Goal: Task Accomplishment & Management: Complete application form

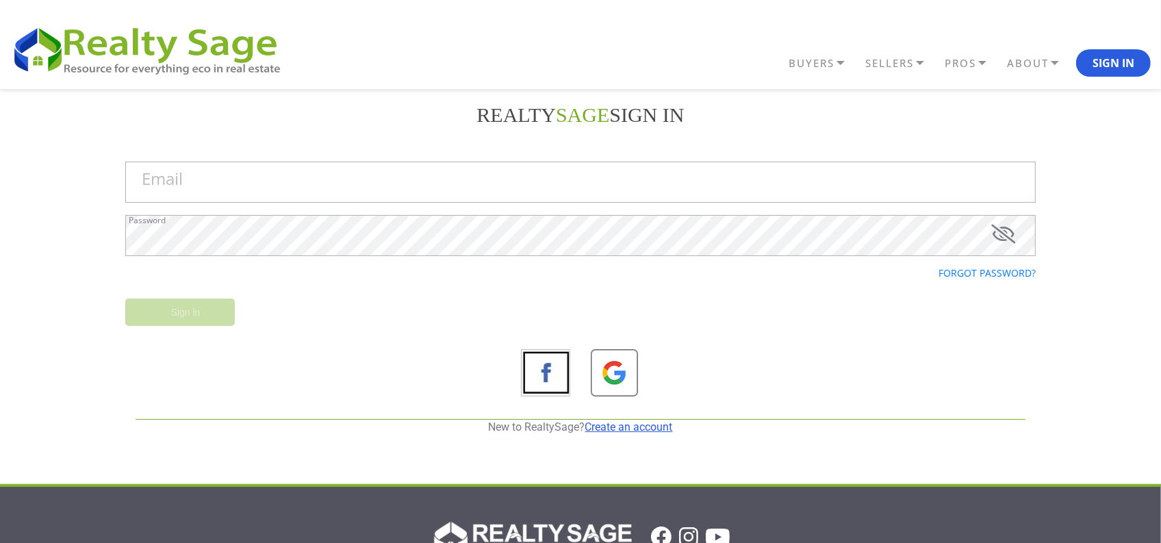
click at [637, 424] on link "Create an account" at bounding box center [629, 426] width 88 height 13
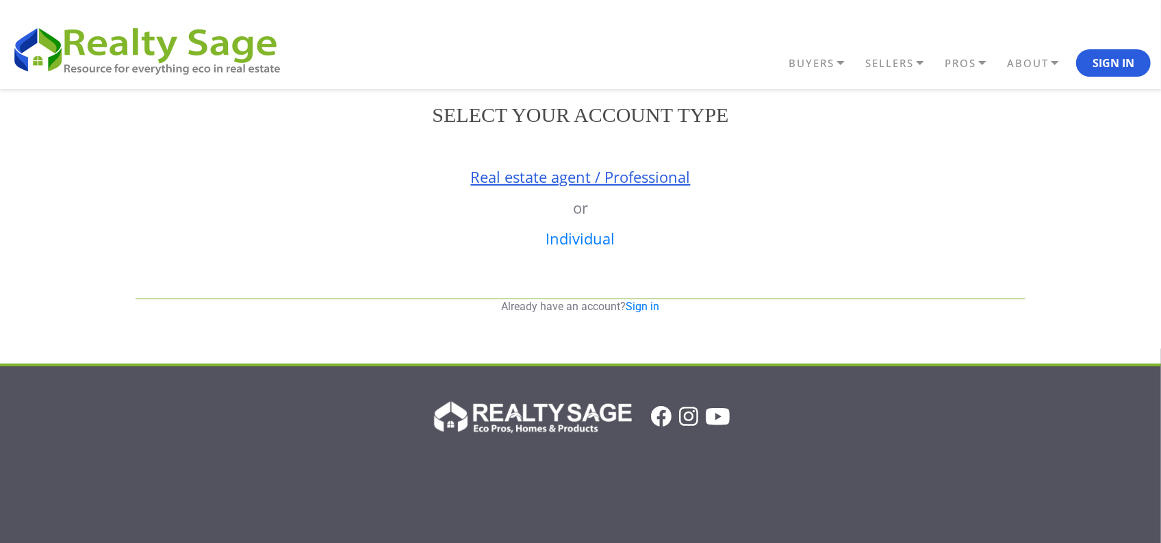
click at [528, 172] on link "Real estate agent / Professional" at bounding box center [581, 176] width 220 height 21
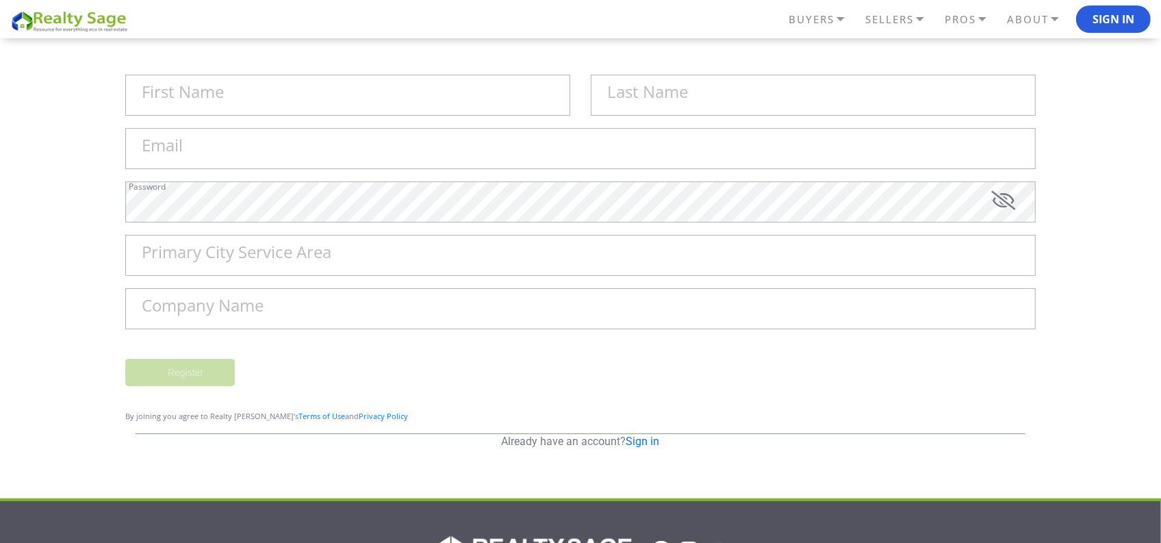
scroll to position [86, 0]
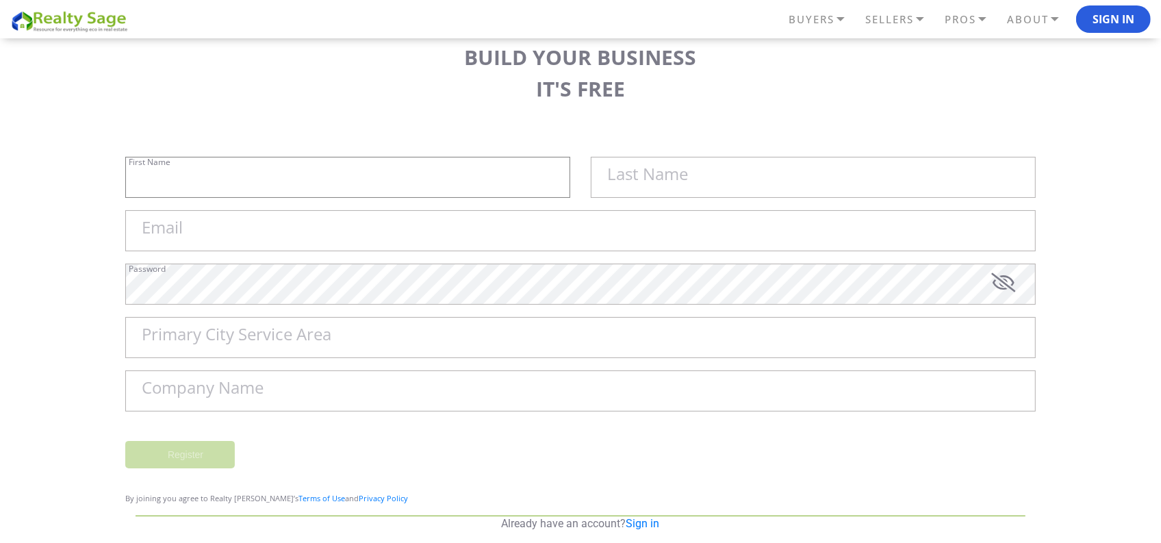
type input "Sell My House Fast [GEOGRAPHIC_DATA] | As"
type input "Is Cash Home Buyers Cottonwood"
type input "[EMAIL_ADDRESS][DOMAIN_NAME]"
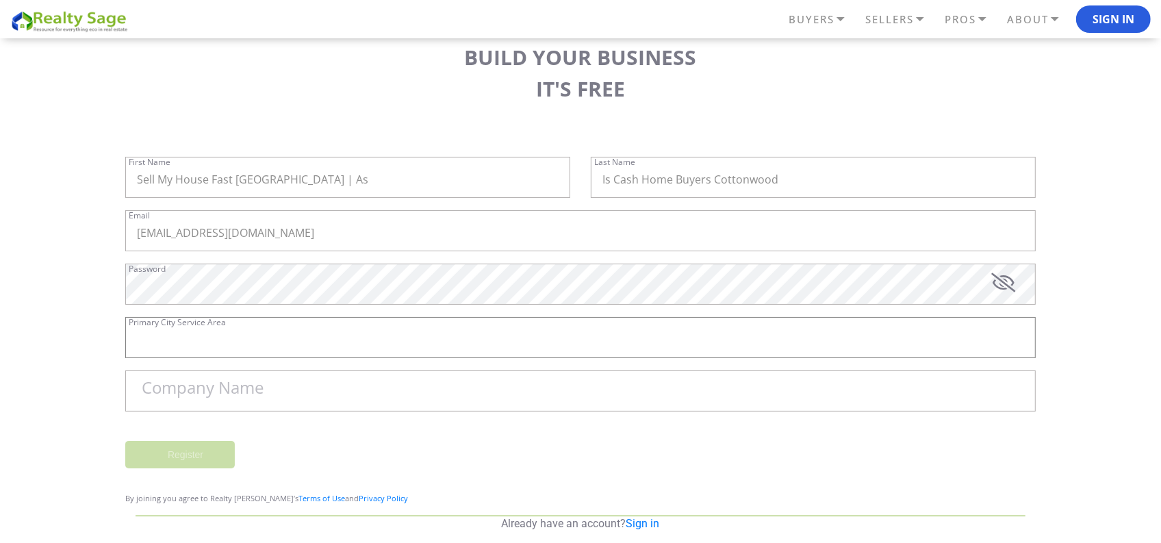
type input "[PERSON_NAME]"
type input "Sell My House Fast [GEOGRAPHIC_DATA] | As Is Cash Home Buyers [GEOGRAPHIC_DATA]"
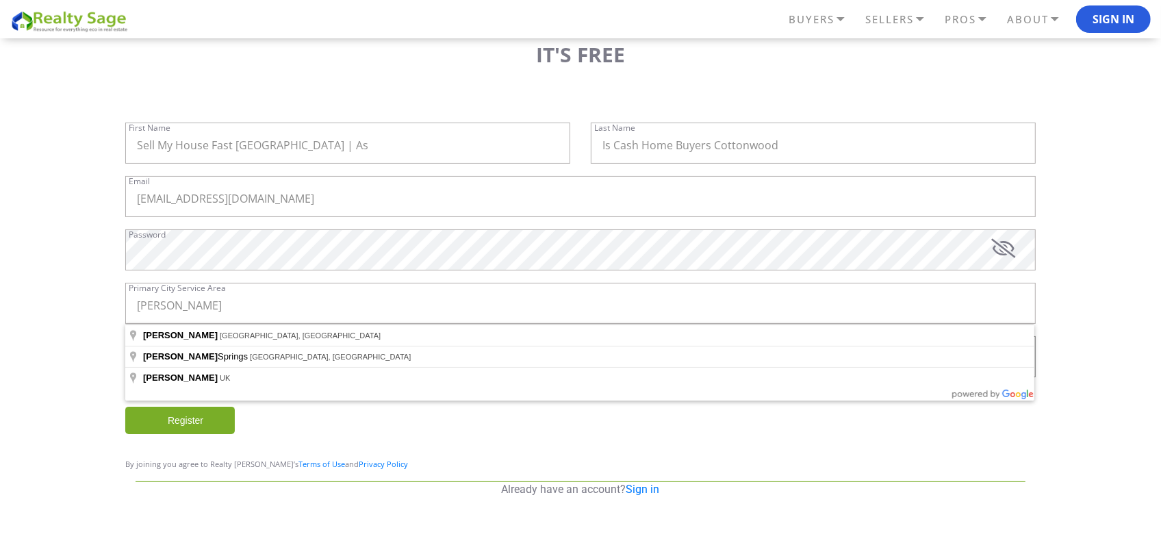
scroll to position [107, 0]
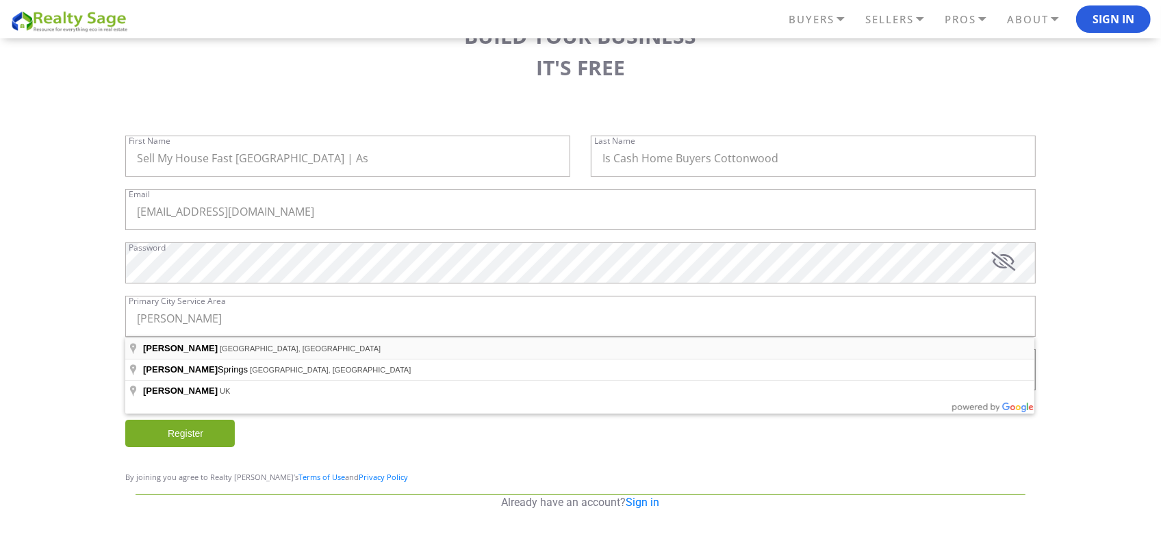
click at [220, 348] on span "[GEOGRAPHIC_DATA], [GEOGRAPHIC_DATA]" at bounding box center [300, 348] width 161 height 8
click at [201, 319] on input "[PERSON_NAME]" at bounding box center [580, 316] width 910 height 41
type input "Sandy, [GEOGRAPHIC_DATA], [GEOGRAPHIC_DATA]"
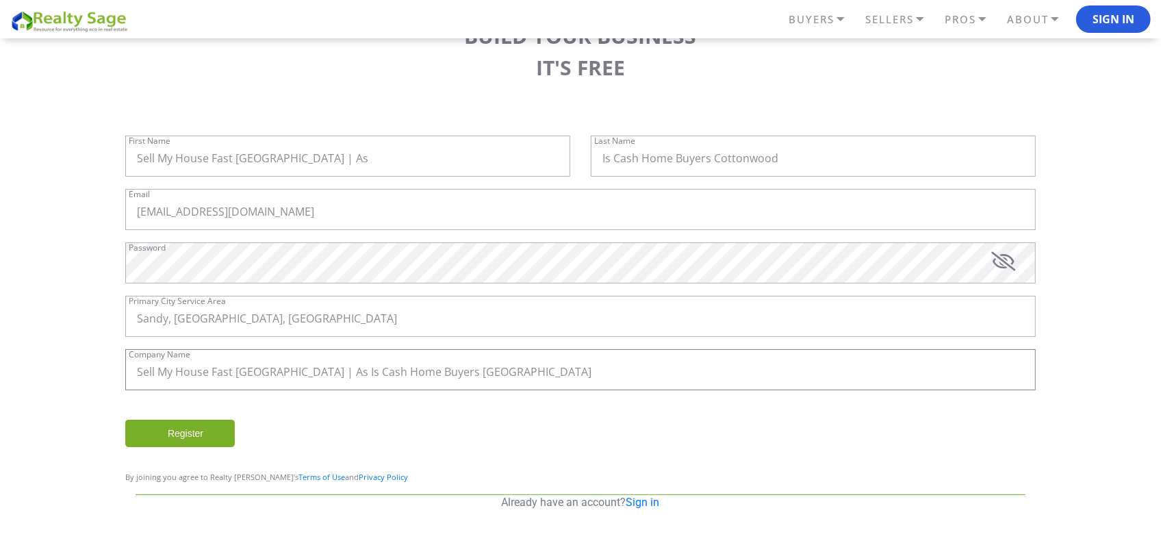
click at [573, 381] on input "Sell My House Fast [GEOGRAPHIC_DATA] | As Is Cash Home Buyers [GEOGRAPHIC_DATA]" at bounding box center [580, 369] width 910 height 41
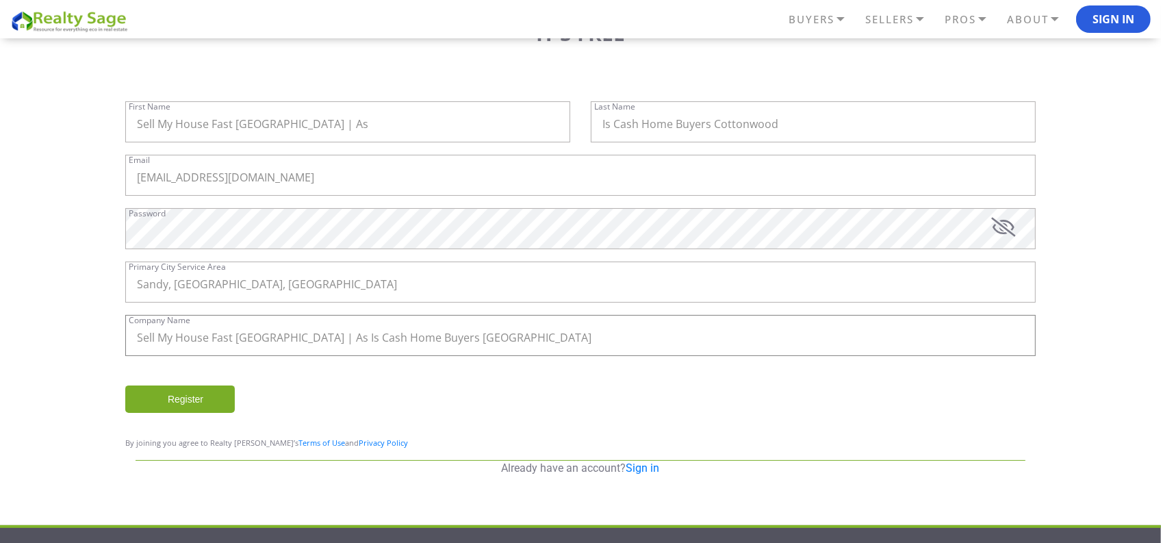
scroll to position [171, 0]
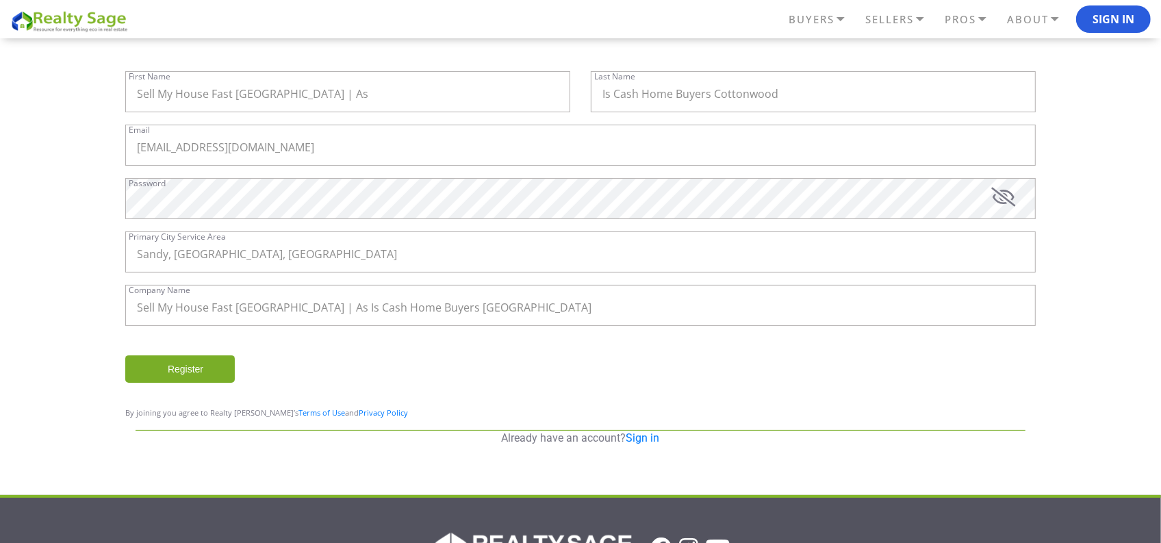
click at [190, 373] on input "Register" at bounding box center [180, 368] width 110 height 27
